Goal: Communication & Community: Ask a question

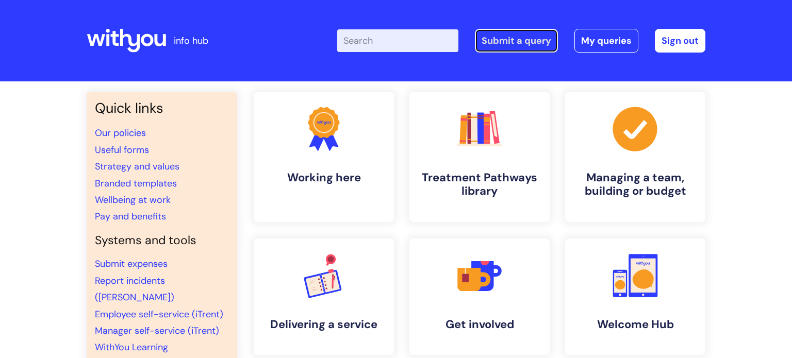
click at [516, 45] on link "Submit a query" at bounding box center [516, 41] width 83 height 24
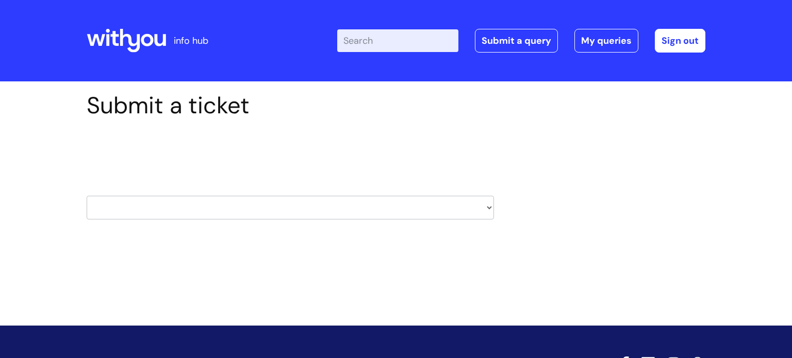
click at [487, 207] on select "HR / People IT and Support Clinical Drug Alerts Finance Accounts Data Support T…" at bounding box center [290, 208] width 407 height 24
select select "it_and_support"
click at [87, 196] on select "HR / People IT and Support Clinical Drug Alerts Finance Accounts Data Support T…" at bounding box center [290, 208] width 407 height 24
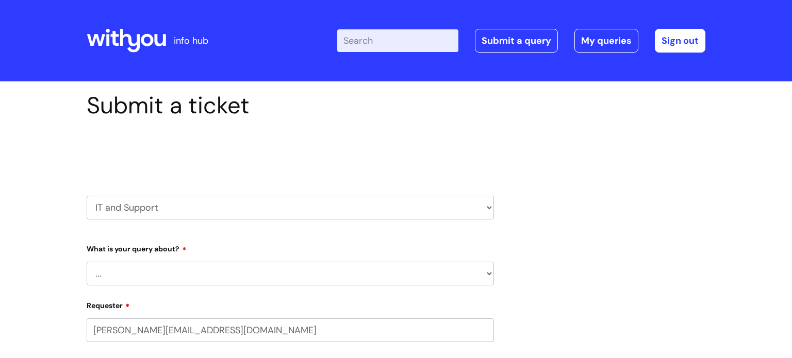
select select "80004286527"
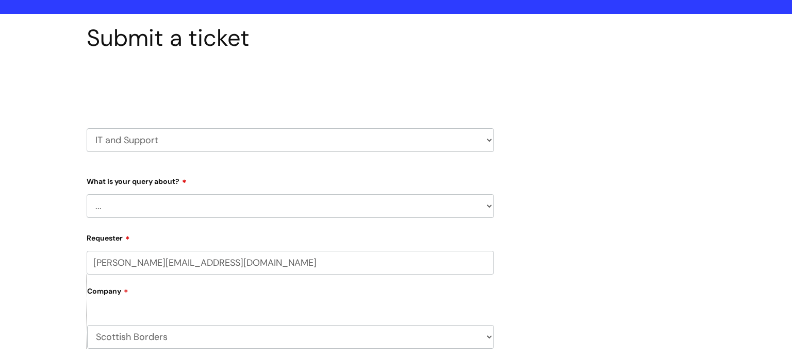
scroll to position [80, 0]
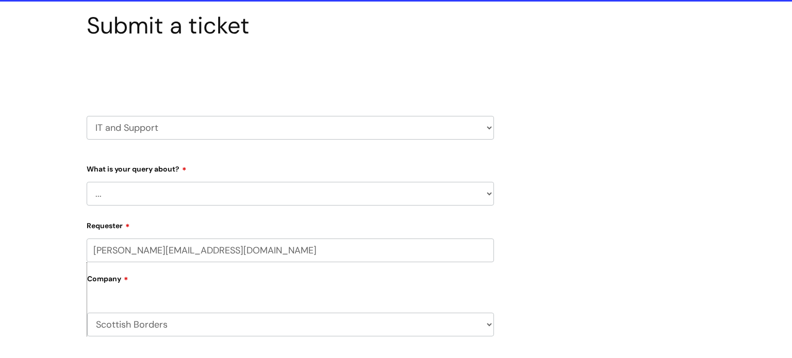
click at [268, 201] on select "... Mobile Phone Reset & MFA Accounts, Starters and Leavers IT Hardware issue I…" at bounding box center [290, 194] width 407 height 24
select select "I need help logging in"
click at [87, 182] on select "... Mobile Phone Reset & MFA Accounts, Starters and Leavers IT Hardware issue I…" at bounding box center [290, 194] width 407 height 24
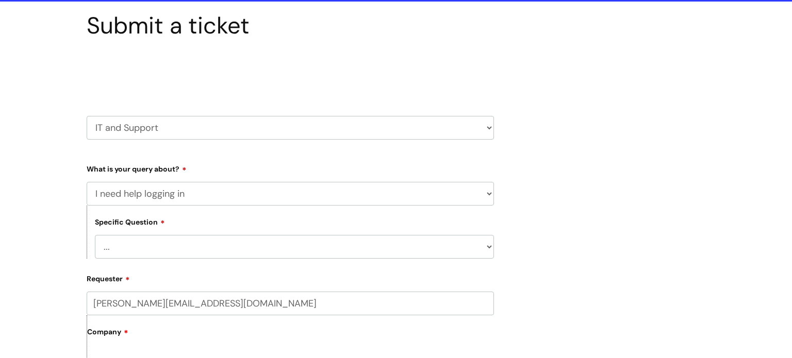
click at [202, 255] on select "... I need help logging into my laptop/chromebook I need access or help logging…" at bounding box center [294, 247] width 399 height 24
select select "I need access or help logging into a system, including Single Sign On"
click at [95, 235] on select "... I need help logging into my laptop/chromebook I need access or help logging…" at bounding box center [294, 247] width 399 height 24
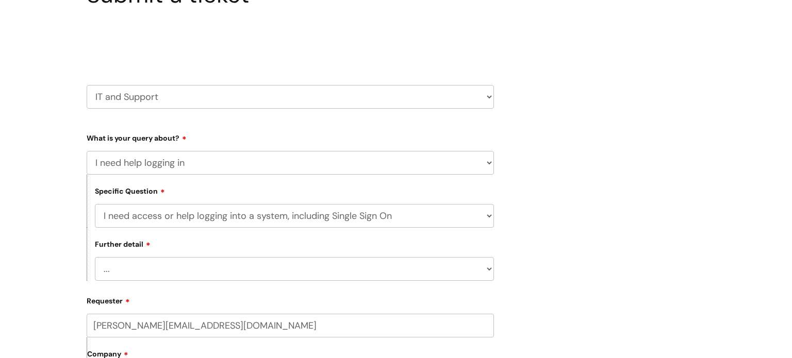
scroll to position [111, 0]
click at [203, 275] on select "... Nebula Halo IT Portal PCMIS Ulysses iTrent CJSM NHS email Summary Care Reco…" at bounding box center [294, 269] width 399 height 24
select select "Teams"
click at [95, 257] on select "... Nebula Halo IT Portal PCMIS Ulysses iTrent CJSM NHS email Summary Care Reco…" at bounding box center [294, 269] width 399 height 24
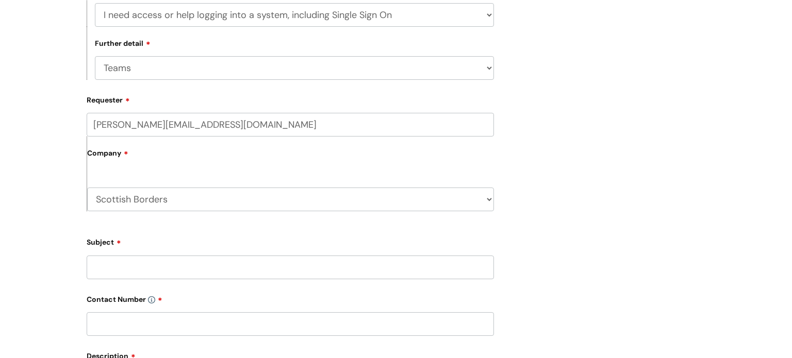
scroll to position [318, 0]
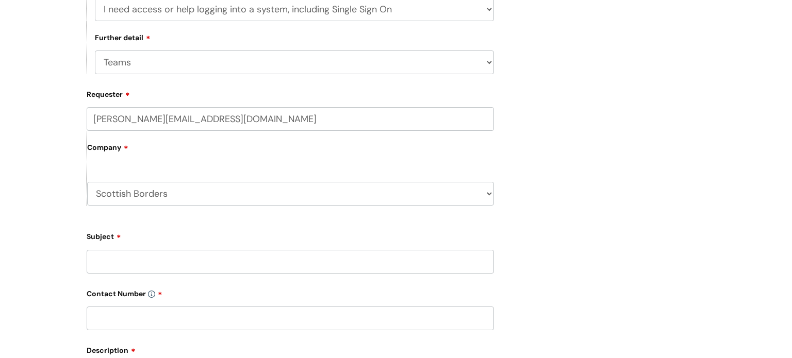
click at [116, 259] on input "Subject" at bounding box center [290, 262] width 407 height 24
click at [215, 263] on input "I am unable to join teams meeting with my SVQ assessor. She is" at bounding box center [290, 262] width 407 height 24
click at [344, 263] on input "I am unable to join teams with my SVQ assessor. She is" at bounding box center [290, 262] width 407 height 24
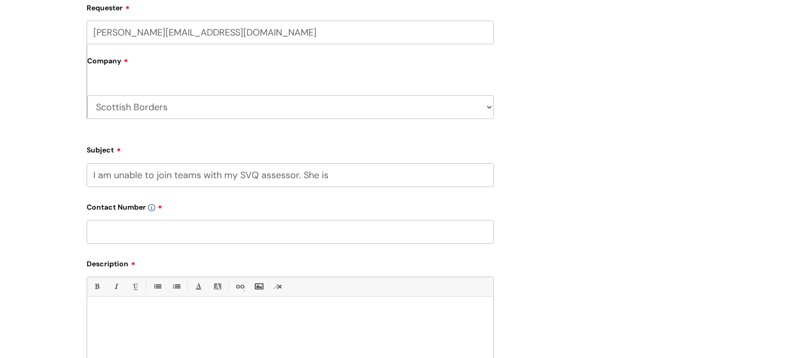
scroll to position [408, 0]
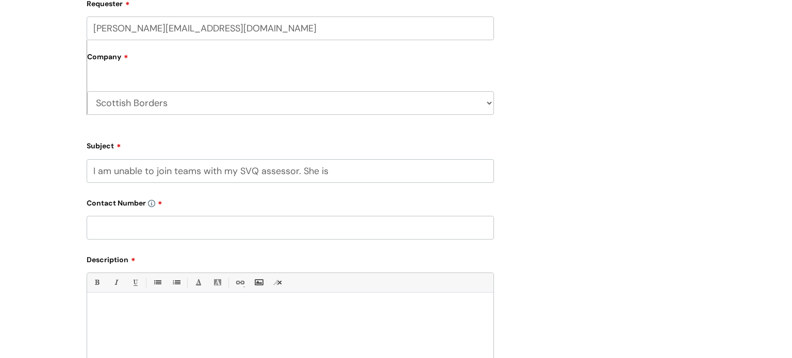
click at [347, 174] on input "I am unable to join teams with my SVQ assessor. She is" at bounding box center [290, 171] width 407 height 24
type input "I am unable to join teams with my SVQ assessor."
click at [129, 230] on input "text" at bounding box center [290, 228] width 407 height 24
type input "07974350055"
click at [605, 207] on div "Submit a ticket Select issue type HR / People IT and Support Clinical Drug Aler…" at bounding box center [396, 75] width 634 height 784
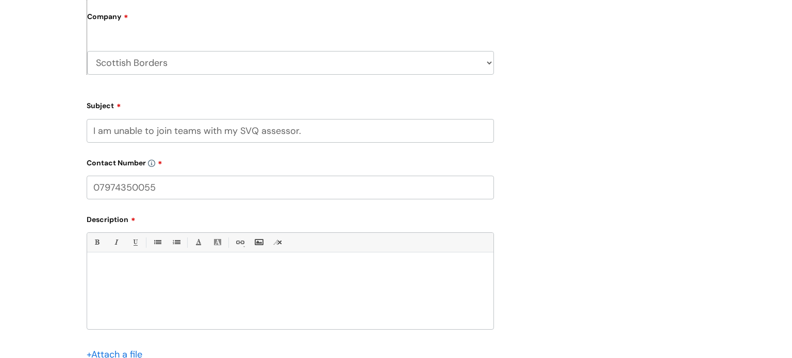
scroll to position [451, 0]
click at [120, 269] on p at bounding box center [290, 268] width 391 height 9
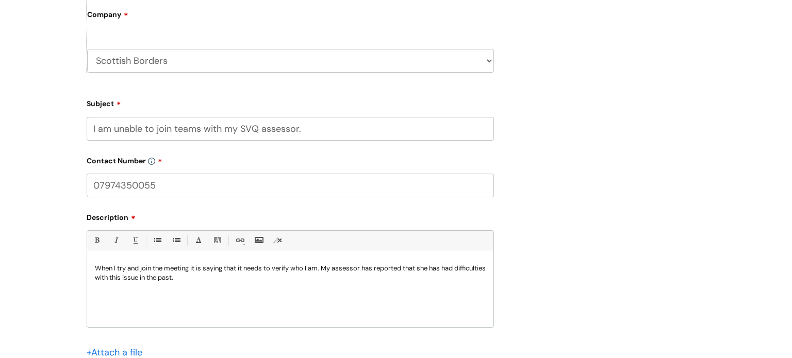
click at [224, 278] on p "When I try and join the meeting it is saying that it needs to verify who I am. …" at bounding box center [290, 273] width 391 height 19
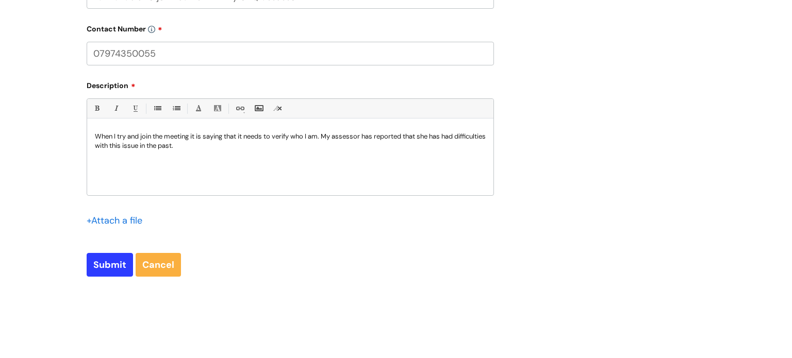
scroll to position [675, 0]
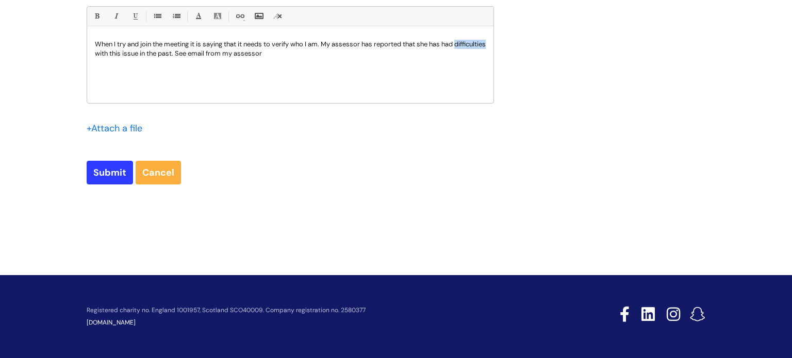
click at [363, 72] on div "When I try and join the meeting it is saying that it needs to verify who I am. …" at bounding box center [290, 67] width 406 height 71
click at [313, 55] on p "When I try and join the meeting it is saying that it needs to verify who I am. …" at bounding box center [290, 49] width 391 height 19
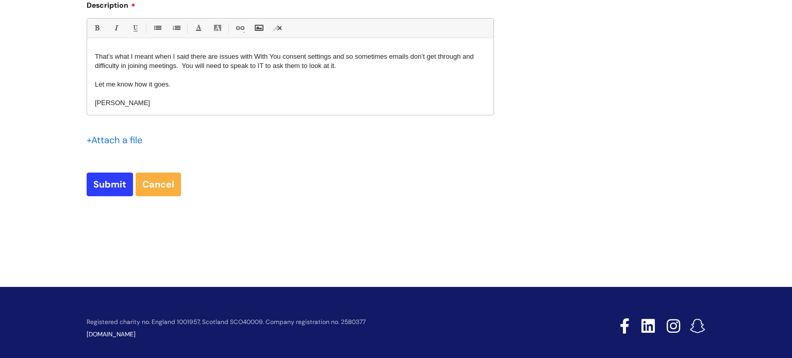
scroll to position [37, 0]
click at [106, 189] on input "Submit" at bounding box center [110, 185] width 46 height 24
type input "Please Wait..."
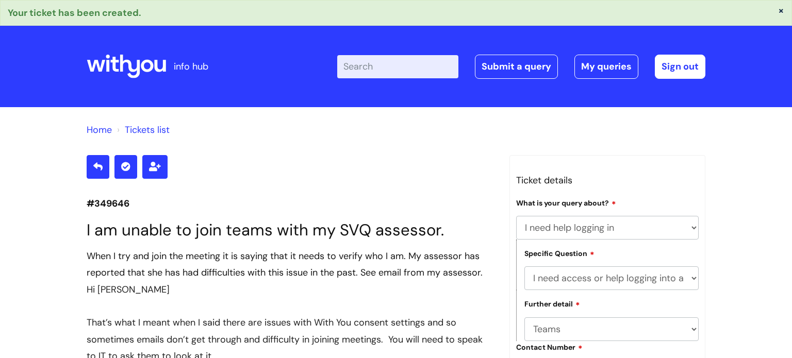
select select "I need help logging in"
select select "I need access or help logging into a system, including Single Sign On"
select select "Teams"
click at [359, 156] on div at bounding box center [290, 167] width 407 height 24
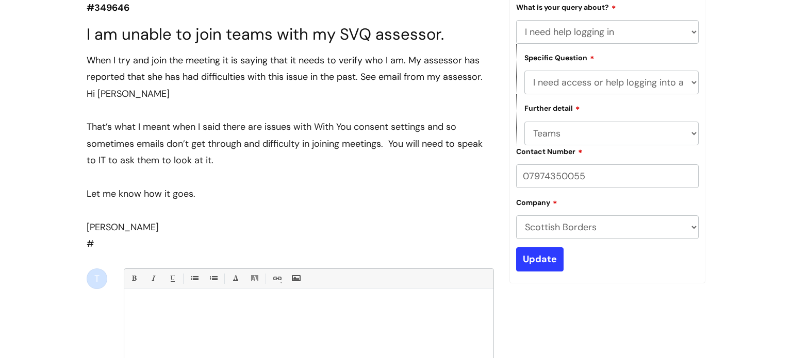
scroll to position [196, 0]
click at [551, 267] on input "Update" at bounding box center [539, 259] width 47 height 24
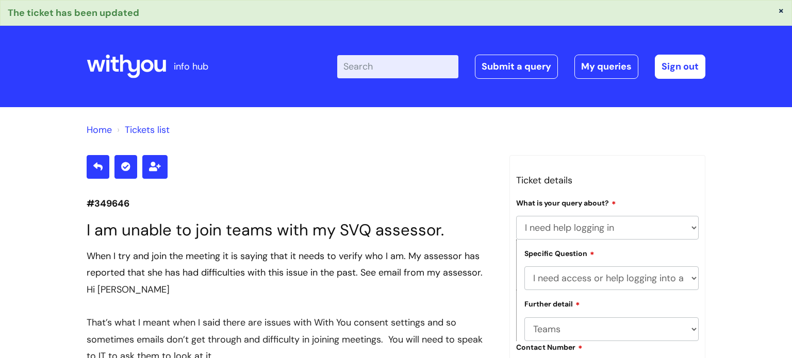
select select "I need help logging in"
select select "I need access or help logging into a system, including Single Sign On"
select select "Teams"
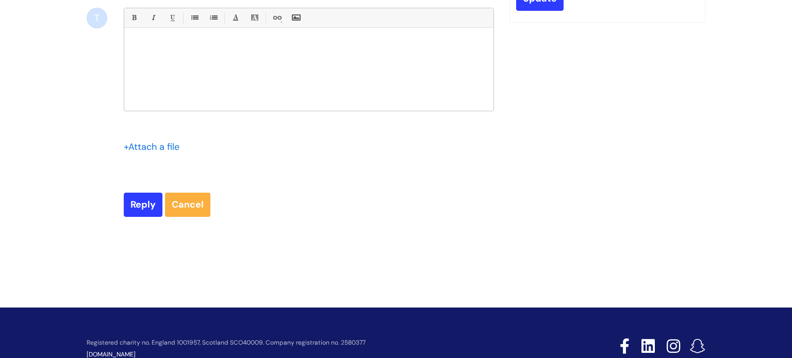
scroll to position [485, 0]
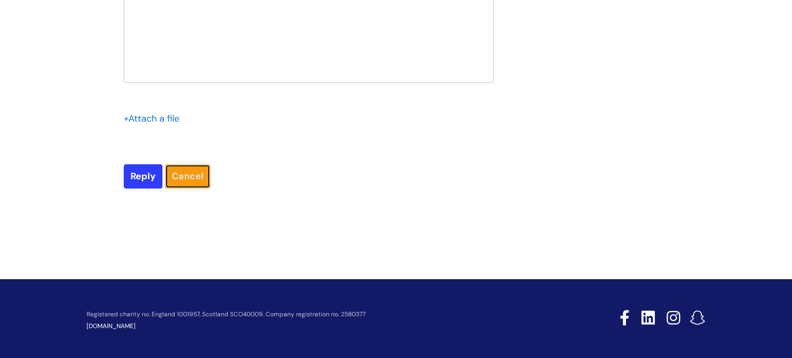
click at [195, 181] on link "Cancel" at bounding box center [187, 176] width 45 height 24
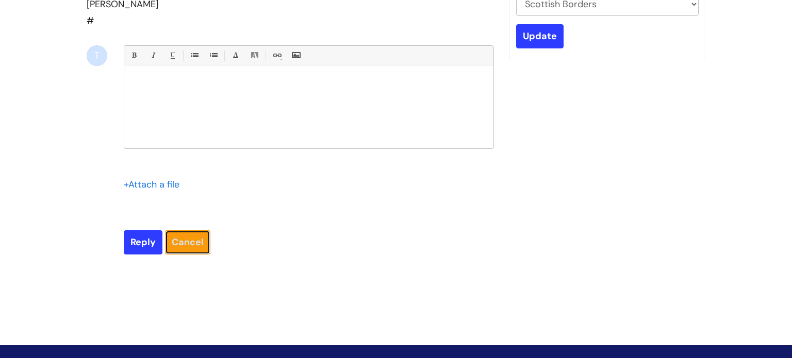
scroll to position [414, 0]
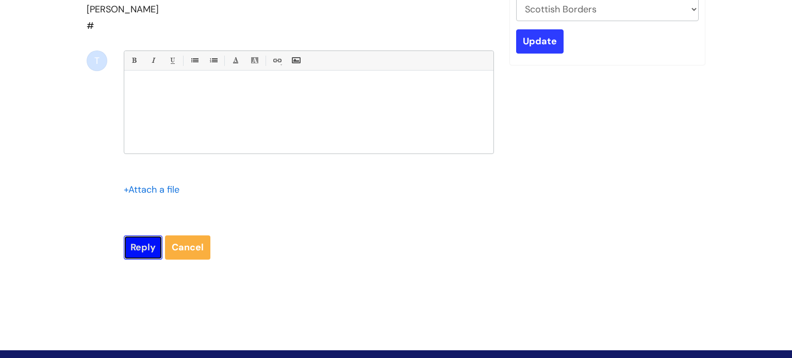
click at [146, 251] on input "Reply" at bounding box center [143, 248] width 39 height 24
type input "Please Wait..."
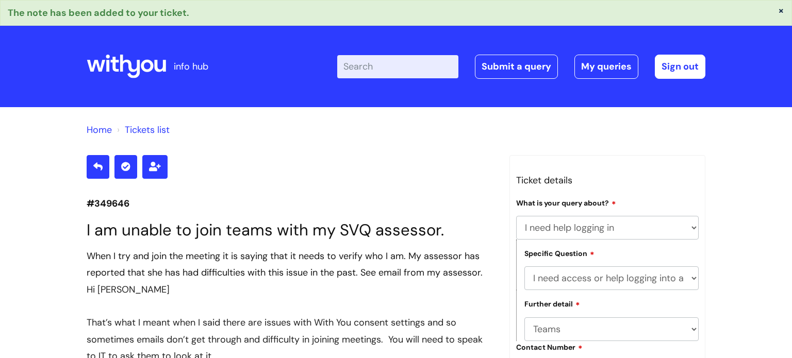
select select "I need help logging in"
select select "I need access or help logging into a system, including Single Sign On"
select select "Teams"
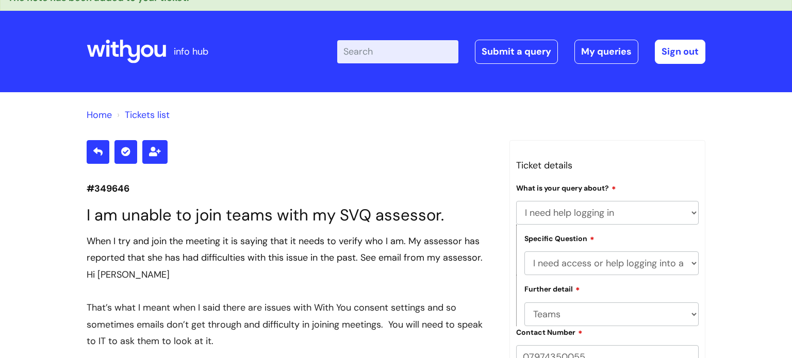
scroll to position [616, 0]
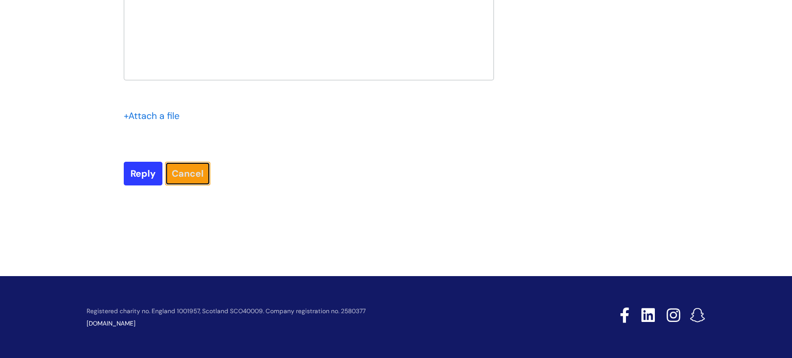
click at [195, 173] on link "Cancel" at bounding box center [187, 174] width 45 height 24
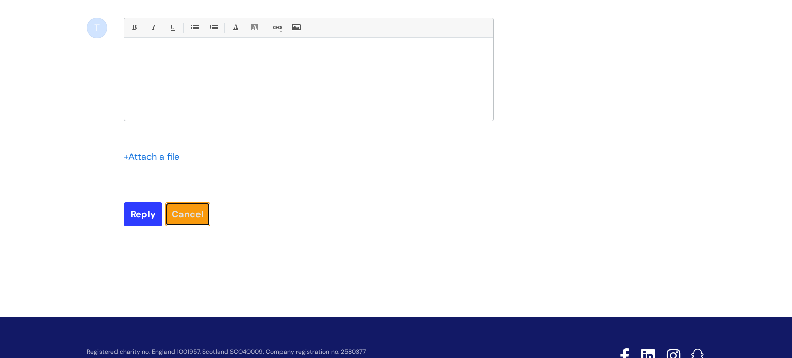
scroll to position [0, 0]
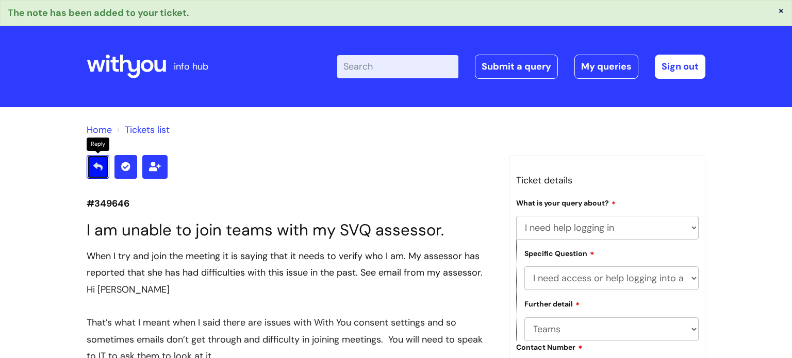
click at [96, 165] on icon at bounding box center [97, 166] width 9 height 9
click at [781, 10] on button "×" at bounding box center [781, 10] width 6 height 9
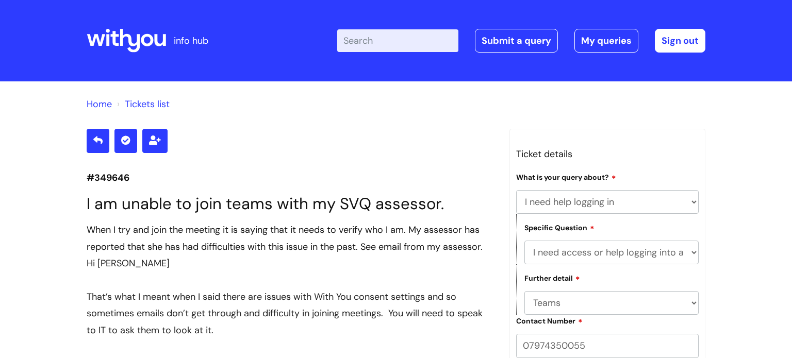
click at [153, 63] on div "info hub" at bounding box center [164, 40] width 154 height 61
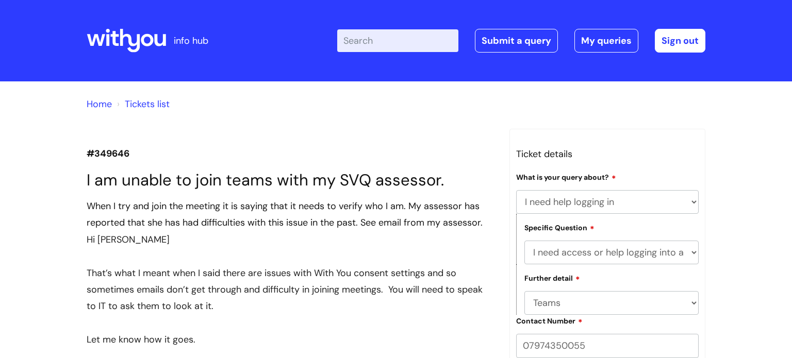
select select "I need help logging in"
select select "I need access or help logging into a system, including Single Sign On"
select select "Teams"
click at [701, 48] on link "Sign out" at bounding box center [680, 41] width 51 height 24
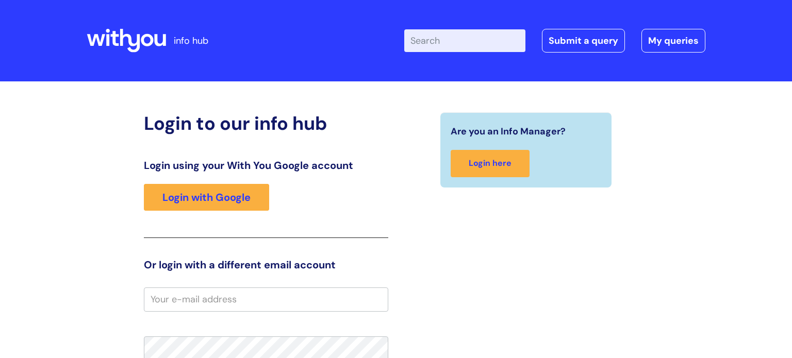
drag, startPoint x: 0, startPoint y: 0, endPoint x: 712, endPoint y: 109, distance: 720.2
click at [712, 109] on div "Login to our info hub Login using your With You Google account Login with Googl…" at bounding box center [396, 326] width 792 height 490
